Goal: Communication & Community: Ask a question

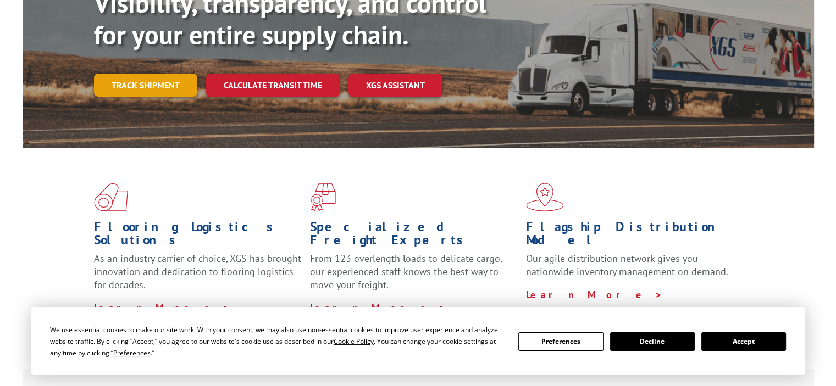
scroll to position [73, 0]
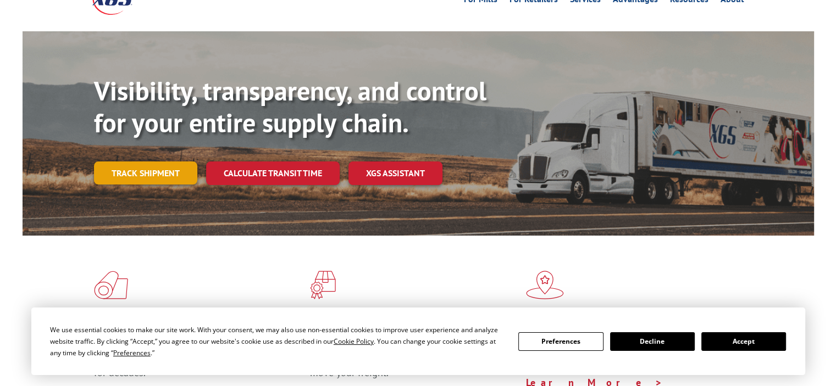
click at [153, 162] on link "Track shipment" at bounding box center [145, 173] width 103 height 23
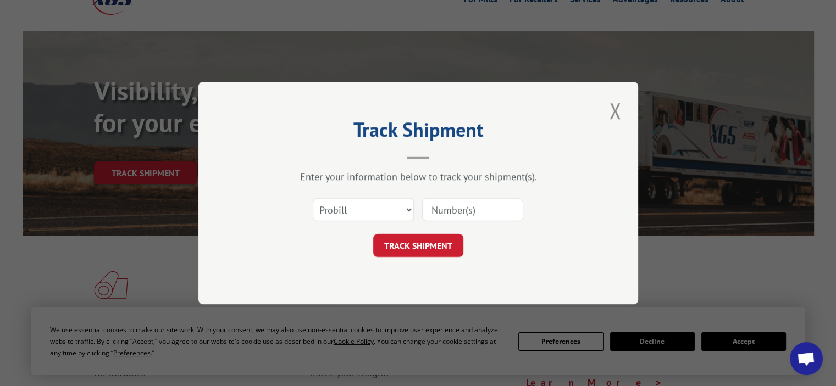
click at [442, 205] on input at bounding box center [472, 209] width 101 height 23
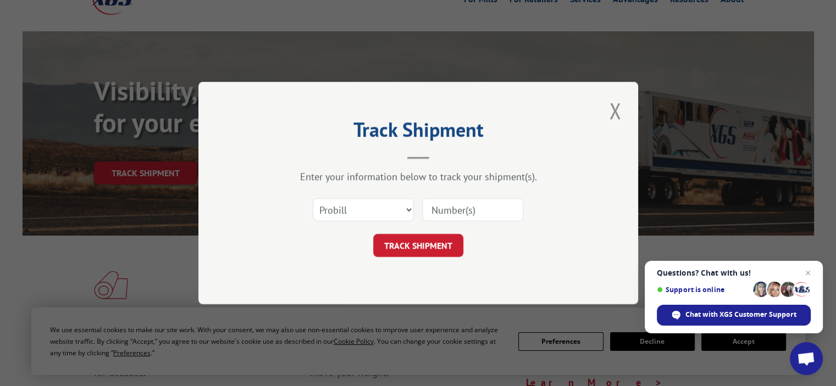
paste input "213251967311"
type input "213251967311"
click at [385, 208] on select "Select category... Probill BOL PO" at bounding box center [363, 209] width 101 height 23
click at [438, 242] on button "TRACK SHIPMENT" at bounding box center [418, 245] width 90 height 23
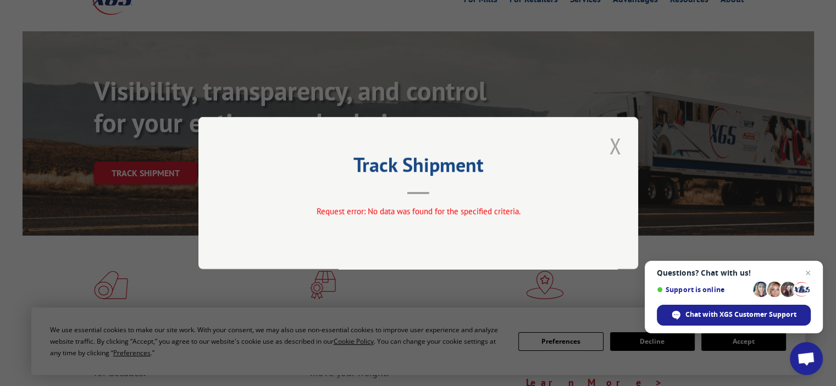
click at [617, 146] on button "Close modal" at bounding box center [615, 146] width 19 height 30
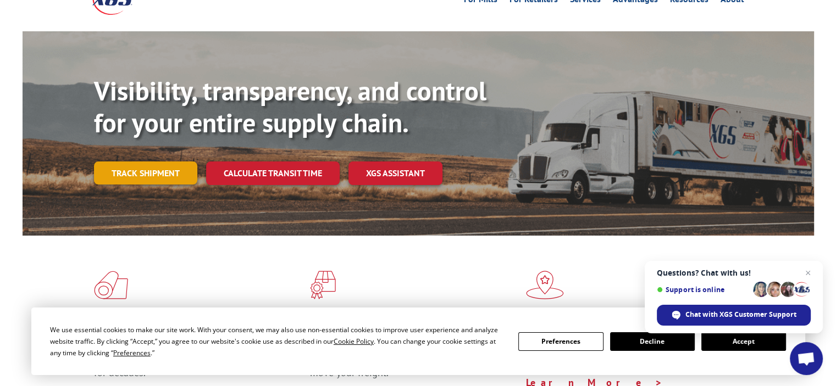
click at [146, 162] on link "Track shipment" at bounding box center [145, 173] width 103 height 23
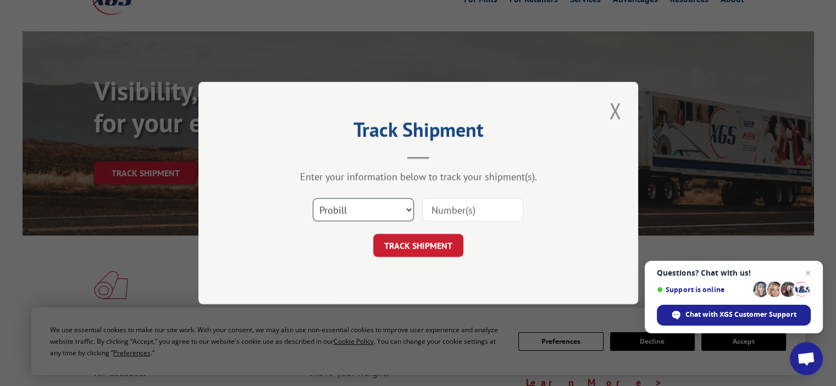
click at [317, 208] on select "Select category... Probill BOL PO" at bounding box center [363, 209] width 101 height 23
click at [469, 207] on input at bounding box center [472, 209] width 101 height 23
paste input "BAE00261592"
type input "BAE00261592"
click at [414, 242] on button "TRACK SHIPMENT" at bounding box center [418, 245] width 90 height 23
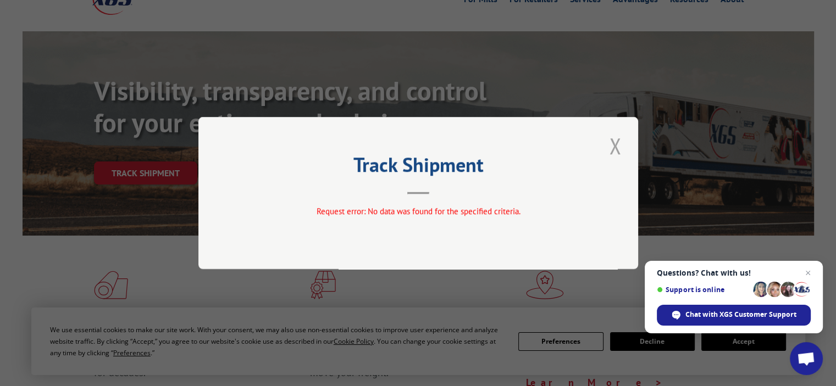
click at [615, 145] on button "Close modal" at bounding box center [615, 146] width 19 height 30
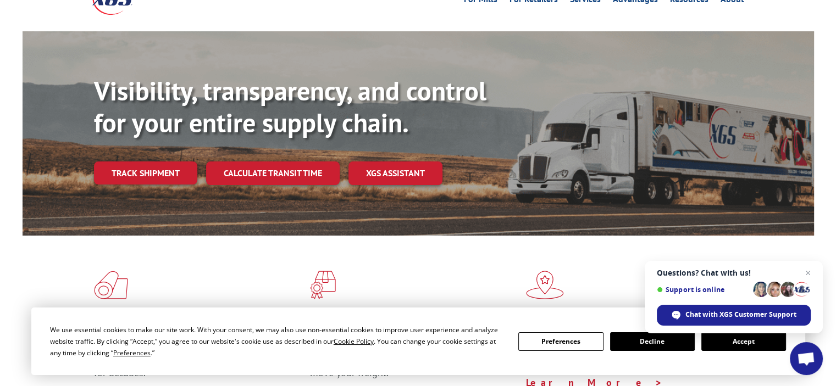
click at [126, 162] on div "Visibility, transparency, and control for your entire supply chain. Track shipm…" at bounding box center [454, 151] width 720 height 153
click at [126, 161] on div "Visibility, transparency, and control for your entire supply chain. Track shipm…" at bounding box center [454, 151] width 720 height 153
click at [132, 162] on link "Track shipment" at bounding box center [145, 173] width 103 height 23
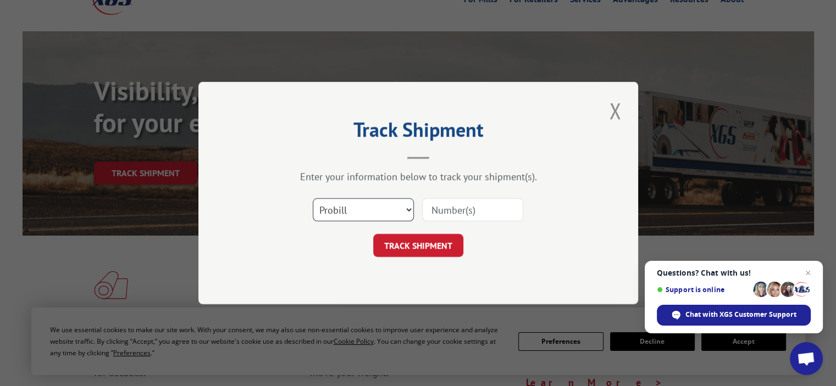
click at [339, 200] on select "Select category... Probill BOL PO" at bounding box center [363, 209] width 101 height 23
select select "bol"
click at [313, 198] on select "Select category... Probill BOL PO" at bounding box center [363, 209] width 101 height 23
click at [435, 212] on input at bounding box center [472, 209] width 101 height 23
paste input "BAE00261592"
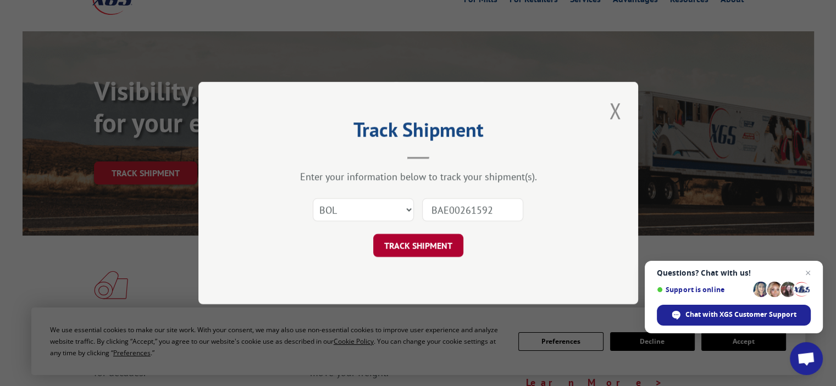
type input "BAE00261592"
click at [416, 245] on button "TRACK SHIPMENT" at bounding box center [418, 245] width 90 height 23
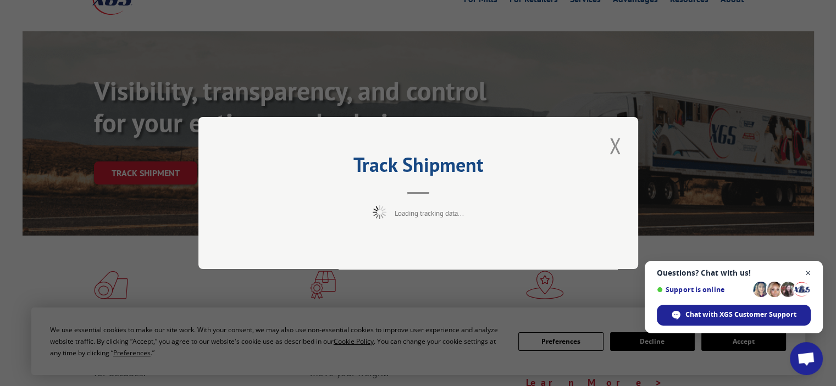
click at [808, 274] on span "Open chat" at bounding box center [809, 274] width 14 height 14
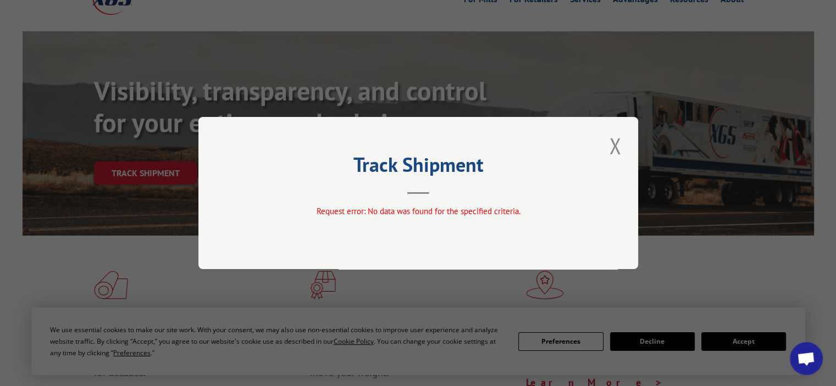
click at [726, 344] on div "Track Shipment Request error: No data was found for the specified criteria." at bounding box center [418, 193] width 836 height 386
click at [746, 334] on div "Track Shipment Request error: No data was found for the specified criteria." at bounding box center [418, 193] width 836 height 386
click at [612, 138] on button "Close modal" at bounding box center [615, 146] width 19 height 30
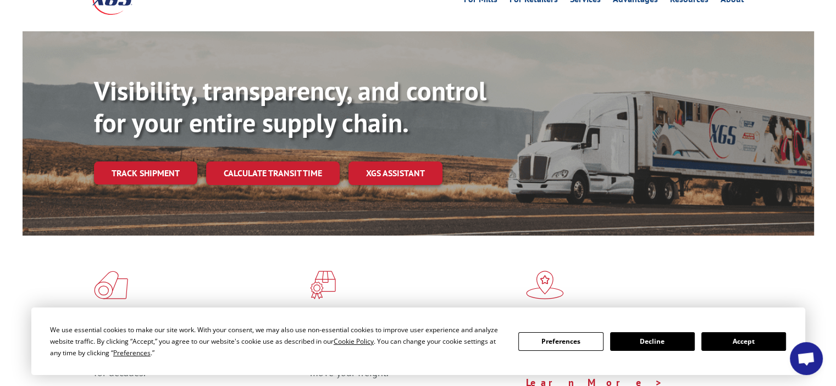
click at [718, 336] on button "Accept" at bounding box center [743, 342] width 85 height 19
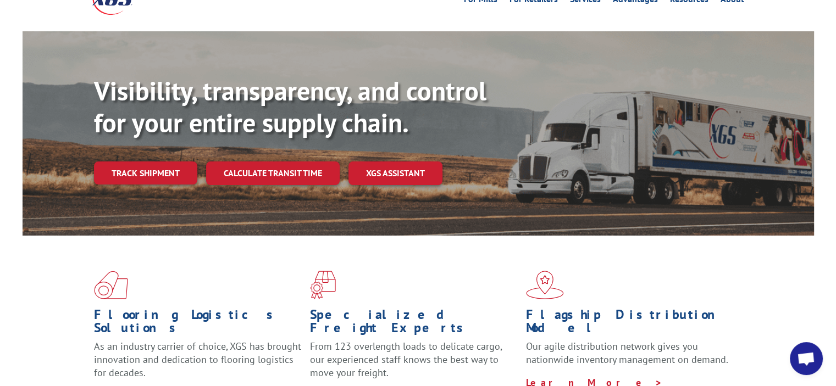
click at [783, 353] on div "Flooring Logistics Solutions As an industry carrier of choice, XGS has brought …" at bounding box center [419, 337] width 792 height 202
click at [813, 361] on span "Open chat" at bounding box center [806, 359] width 18 height 15
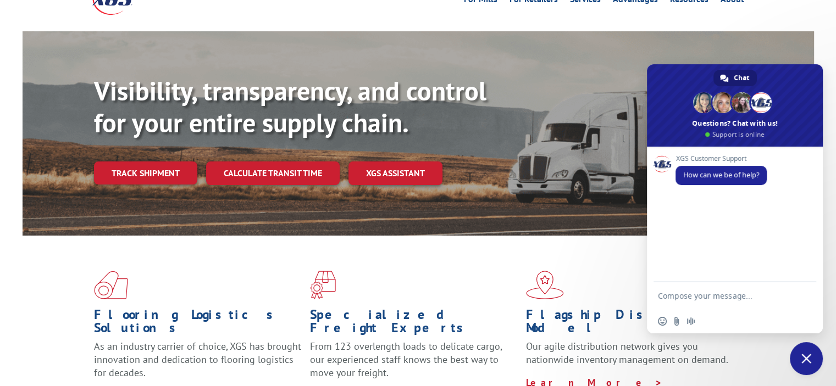
scroll to position [0, 0]
click at [689, 306] on textarea "Compose your message..." at bounding box center [724, 295] width 132 height 27
type textarea "R"
type textarea "tracking"
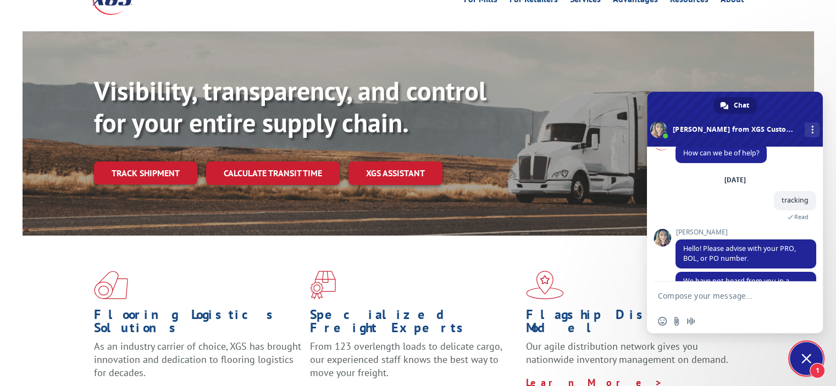
scroll to position [66, 0]
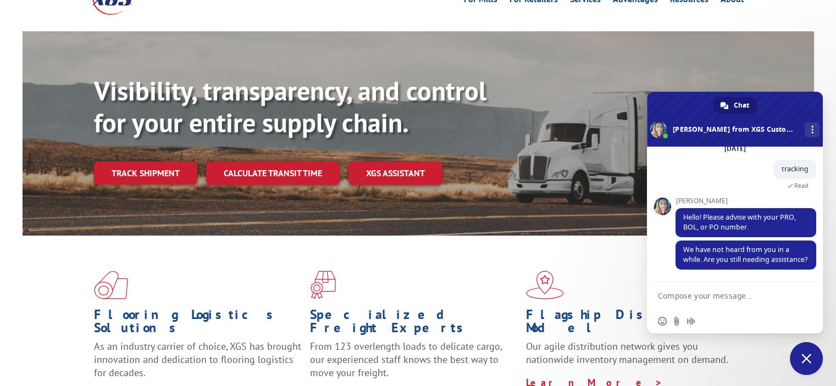
click at [690, 306] on textarea "Compose your message..." at bounding box center [724, 295] width 132 height 27
paste textarea "BAE00261592"
type textarea "BOL BAE00261592"
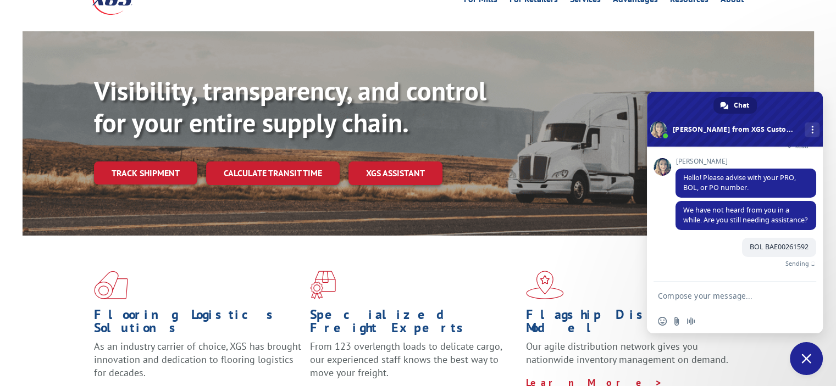
scroll to position [93, 0]
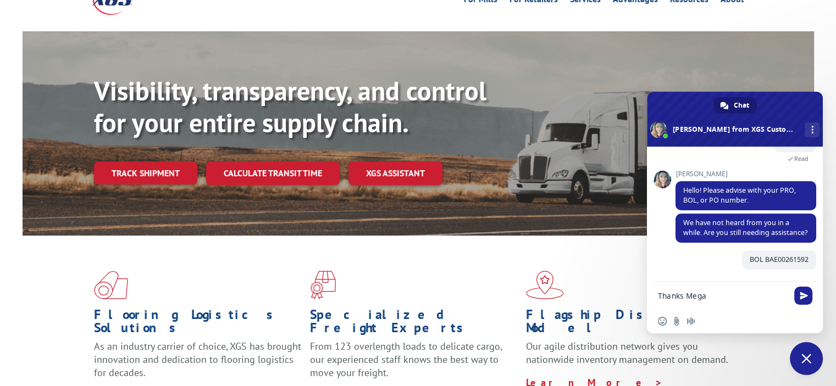
type textarea "Thanks [PERSON_NAME]"
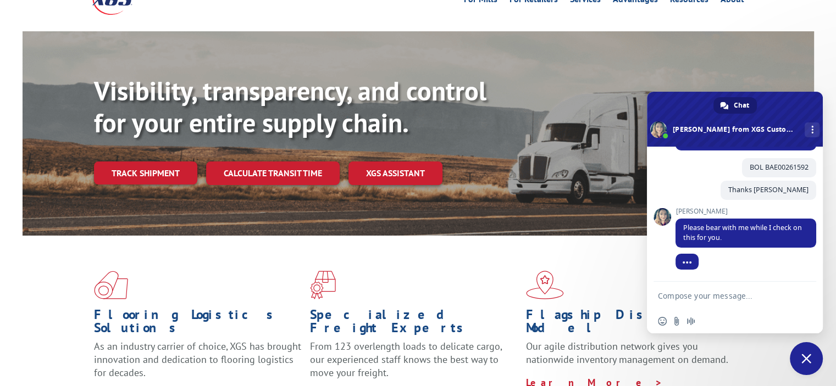
scroll to position [198, 0]
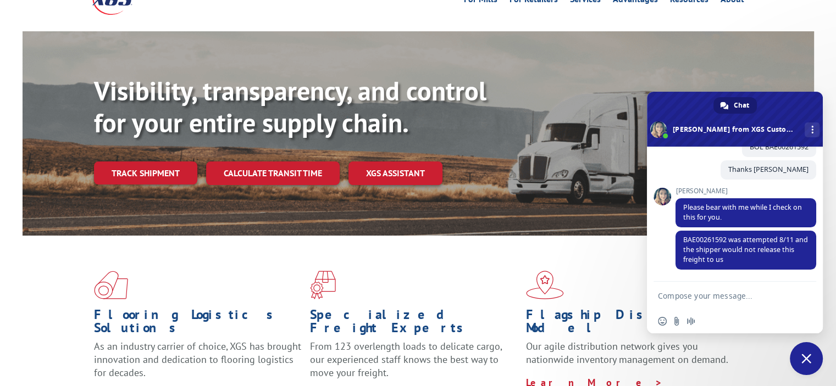
click at [719, 297] on textarea "Compose your message..." at bounding box center [724, 295] width 132 height 27
click at [717, 298] on textarea "Compose your message..." at bounding box center [724, 295] width 132 height 27
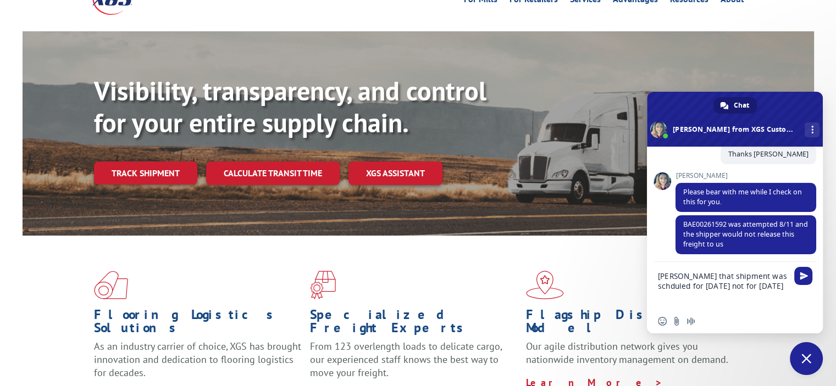
click at [764, 277] on textarea "[PERSON_NAME] that shipment was schduled for [DATE] not for [DATE]" at bounding box center [724, 285] width 132 height 47
type textarea "[PERSON_NAME] that shipment was scheduled for [DATE] not for [DATE]"
click at [803, 275] on span "Send" at bounding box center [804, 276] width 8 height 8
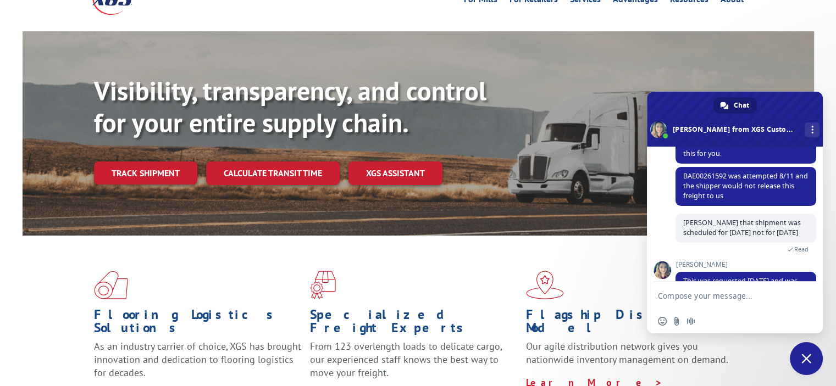
scroll to position [374, 0]
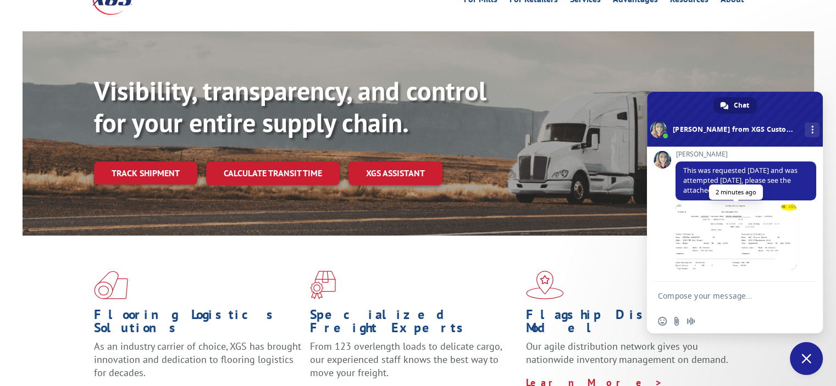
click at [717, 242] on span at bounding box center [736, 237] width 121 height 66
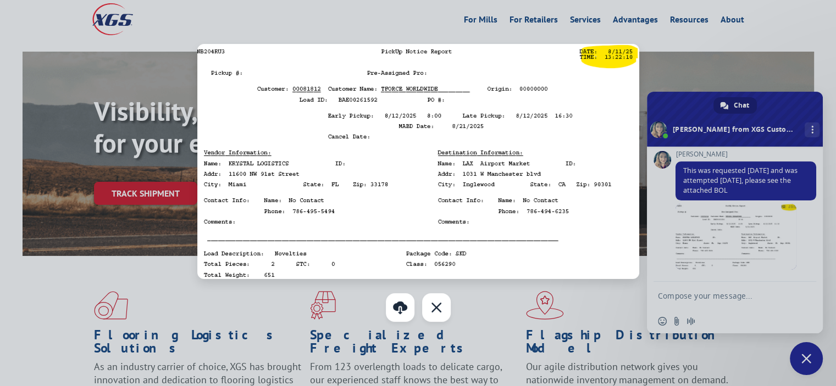
scroll to position [36, 0]
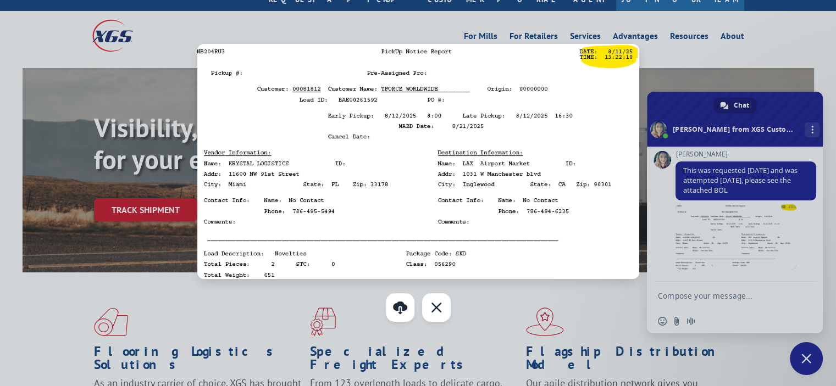
click at [708, 301] on div at bounding box center [418, 193] width 836 height 386
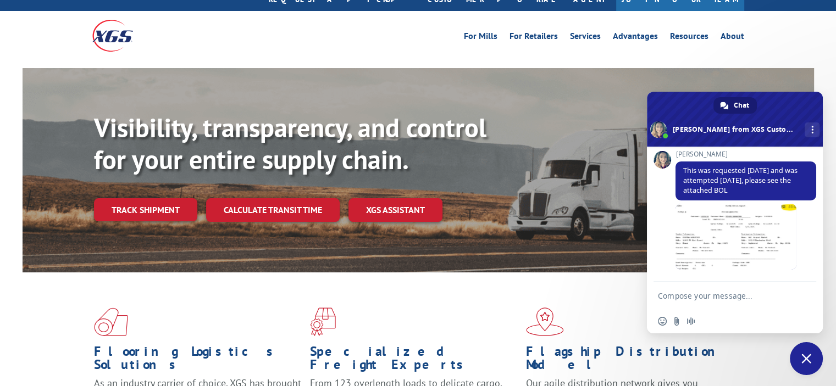
click at [708, 301] on textarea "Compose your message..." at bounding box center [724, 295] width 132 height 27
type textarea "it says 08/12"
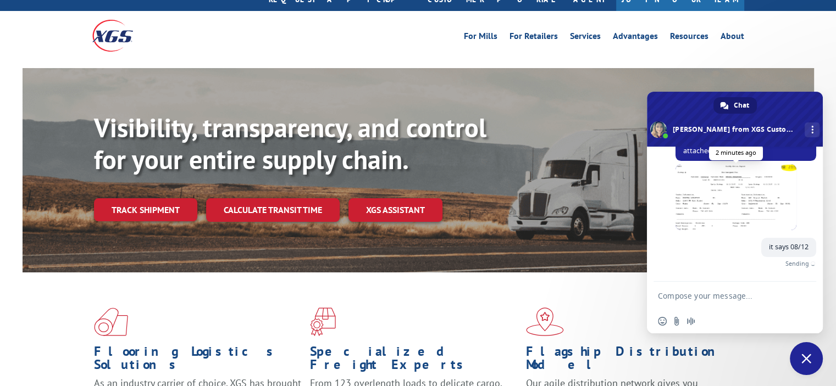
click at [697, 179] on span at bounding box center [736, 197] width 121 height 66
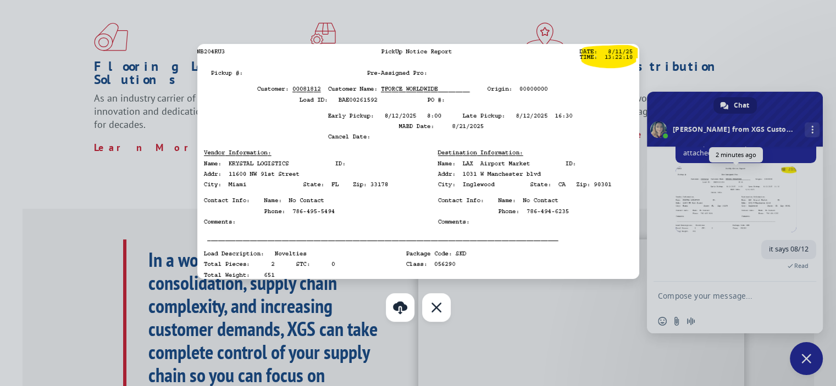
scroll to position [374, 0]
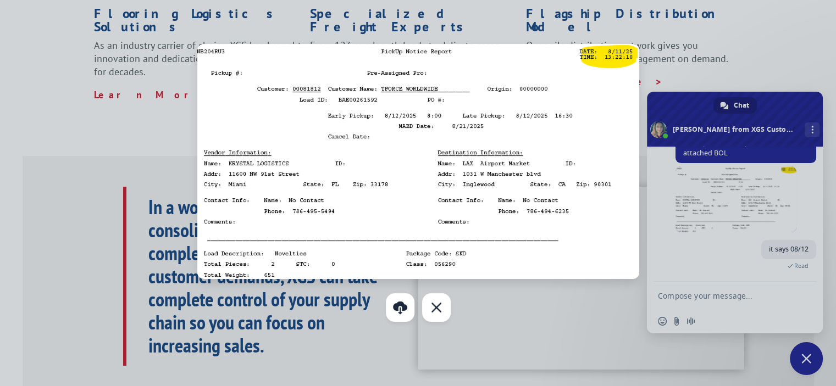
click at [735, 294] on div at bounding box center [418, 193] width 836 height 386
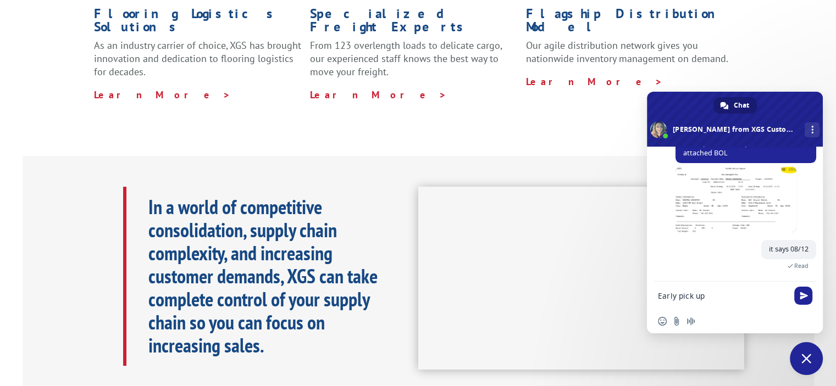
type textarea "Early pick up"
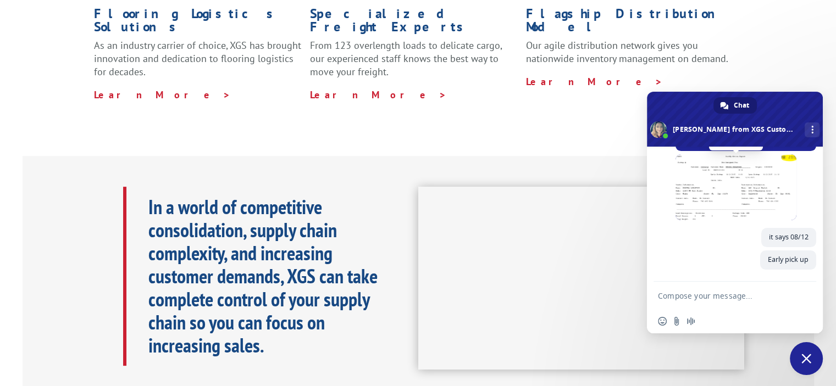
click at [723, 183] on span at bounding box center [736, 187] width 121 height 66
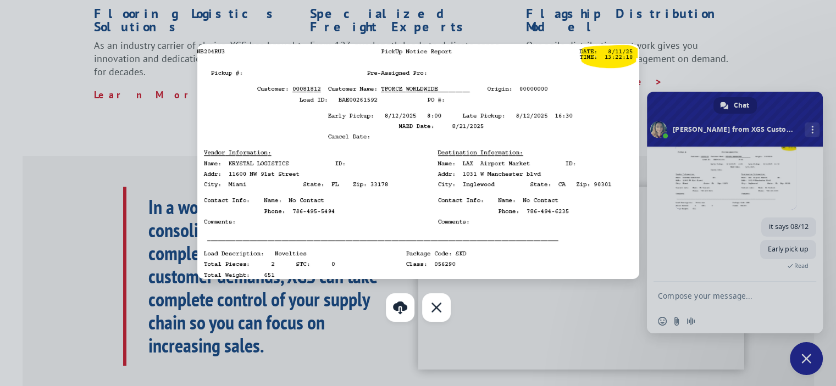
click at [720, 291] on div at bounding box center [418, 193] width 836 height 386
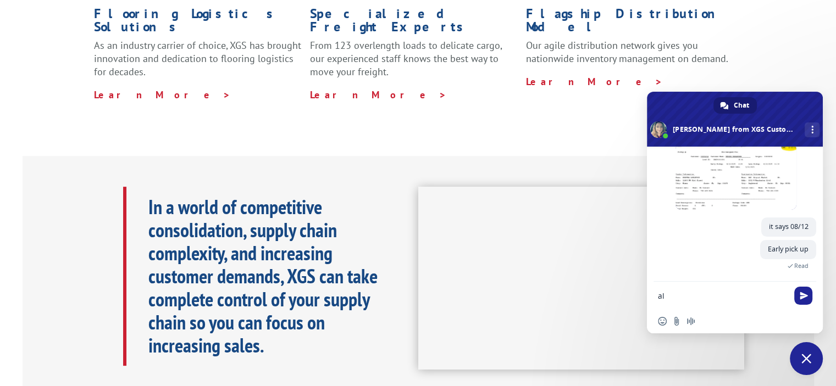
type textarea "a"
type textarea "late pick up"
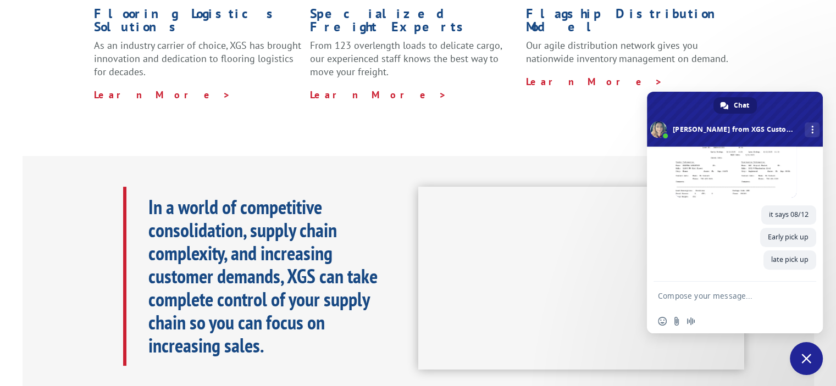
scroll to position [448, 0]
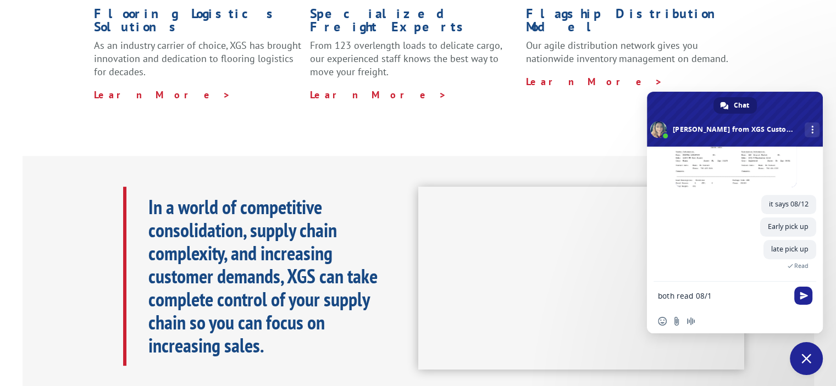
type textarea "both read 08/12"
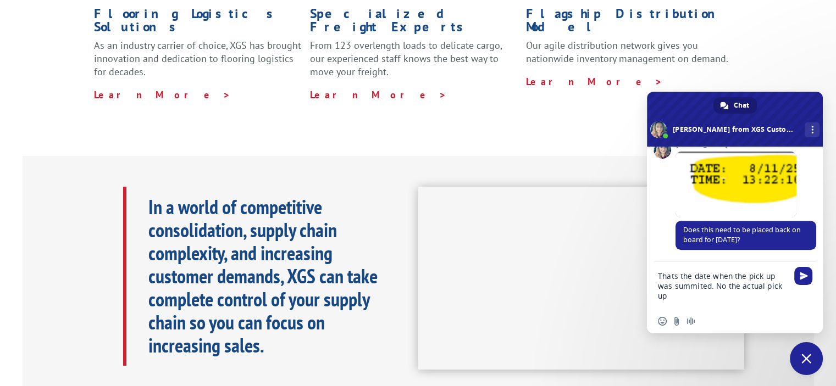
scroll to position [631, 0]
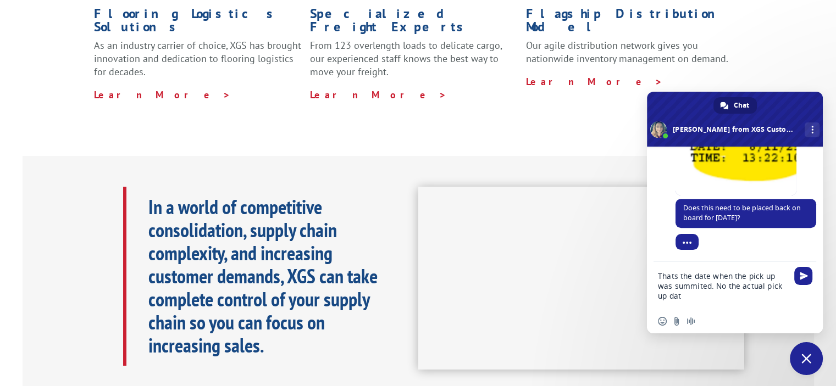
type textarea "Thats the date when the pick up was summited. No the actual pick up date"
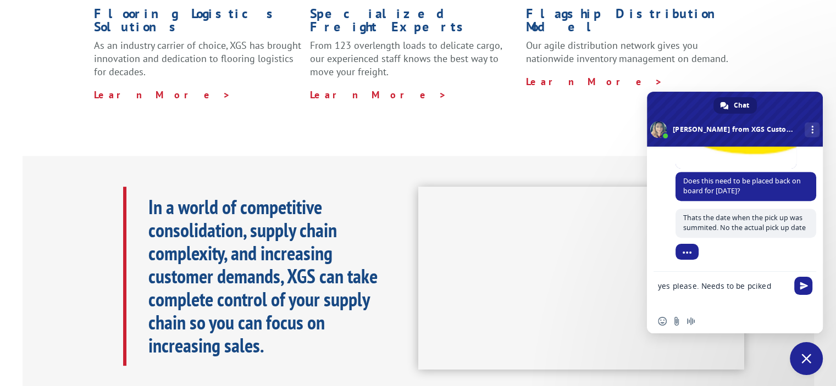
scroll to position [669, 0]
type textarea "yes please. Needs to be pciked up [DATE]"
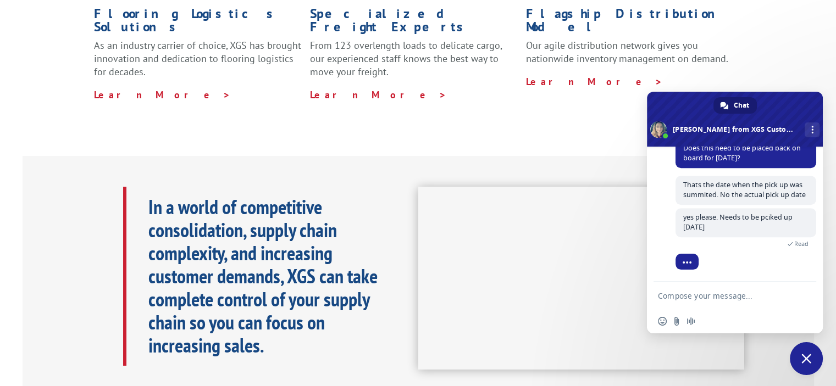
scroll to position [739, 0]
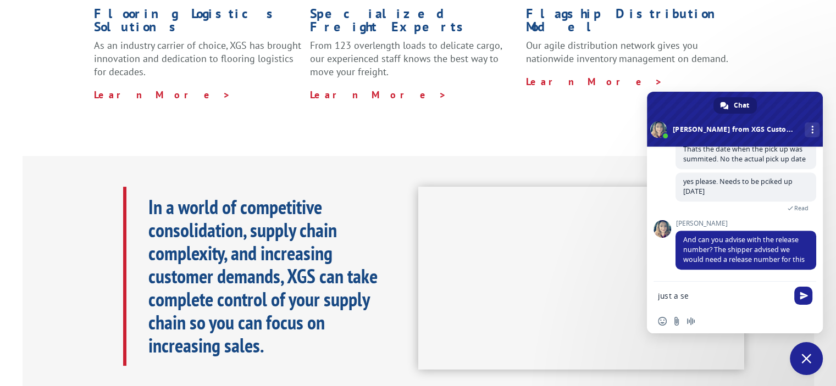
type textarea "just a sec"
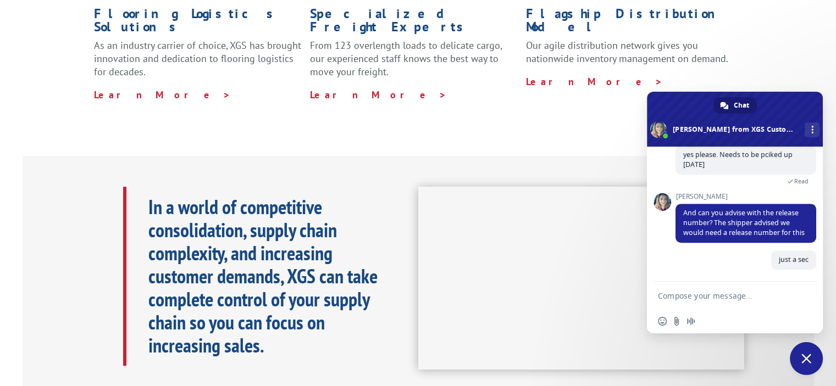
scroll to position [767, 0]
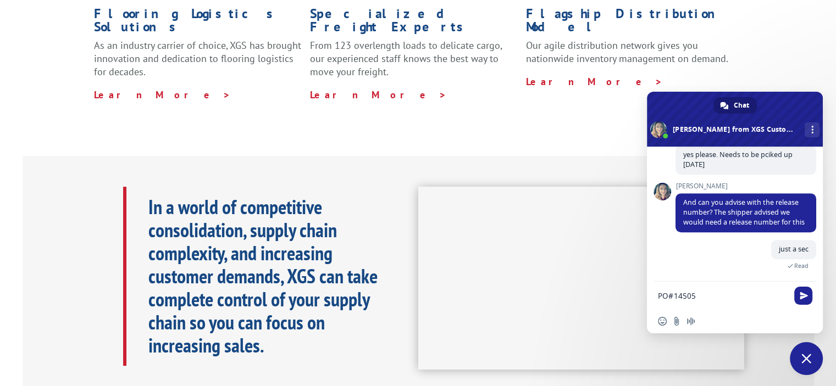
type textarea "PO#145051"
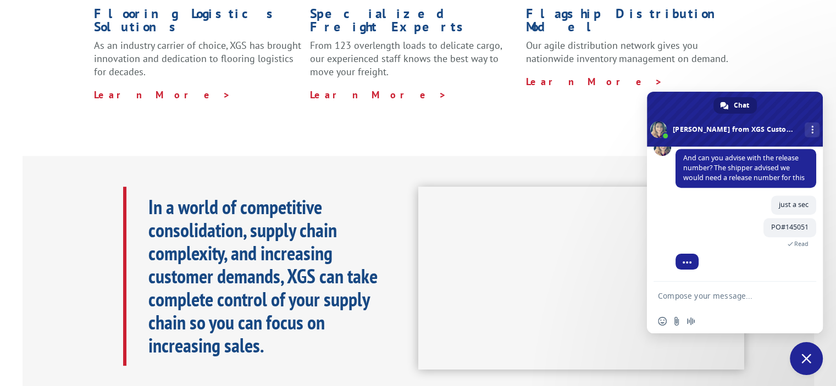
scroll to position [849, 0]
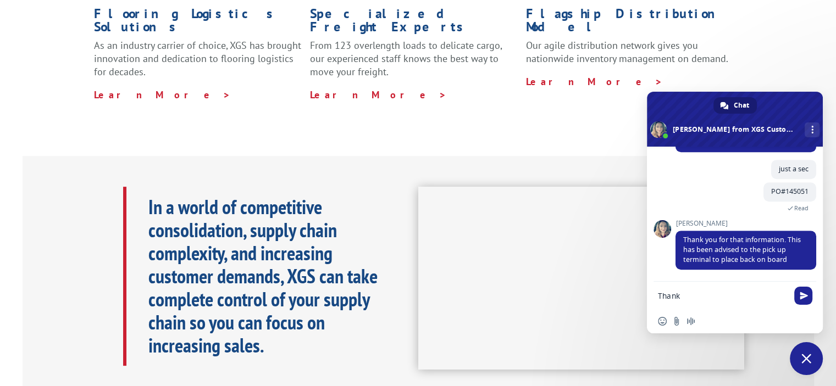
type textarea "Thanks"
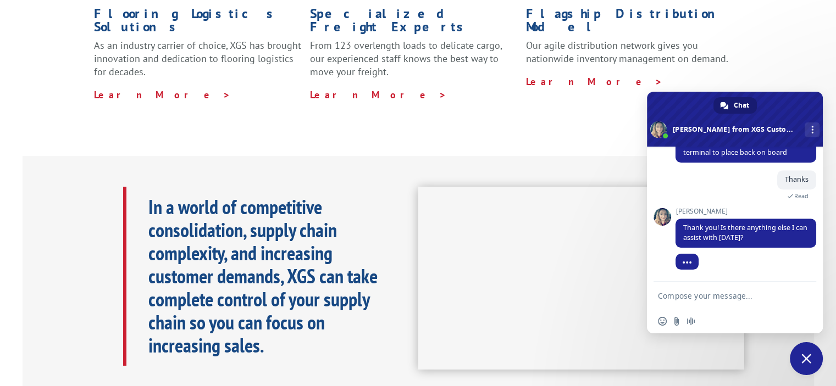
scroll to position [947, 0]
type textarea "Thats it"
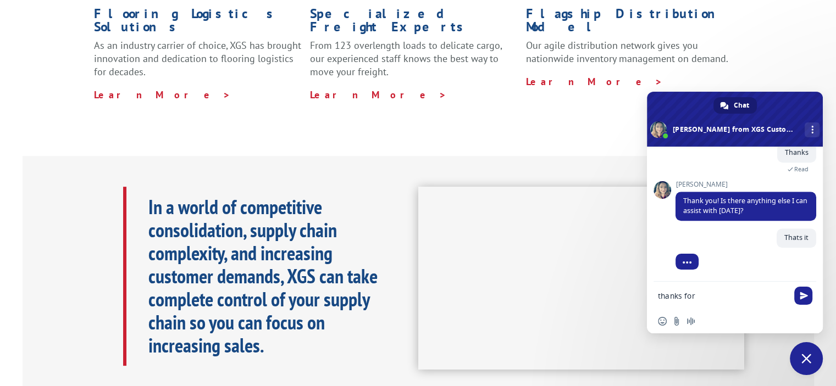
scroll to position [974, 0]
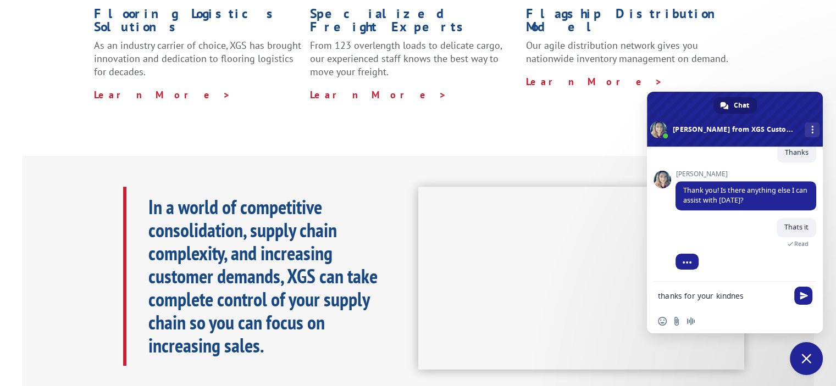
type textarea "thanks for your kindness"
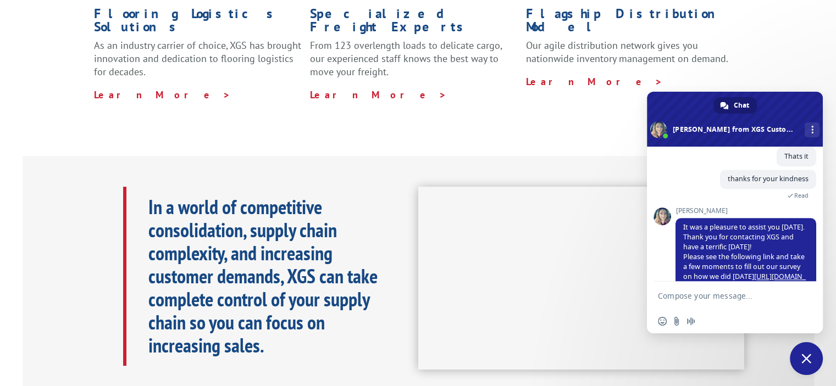
scroll to position [1076, 0]
